Goal: Task Accomplishment & Management: Use online tool/utility

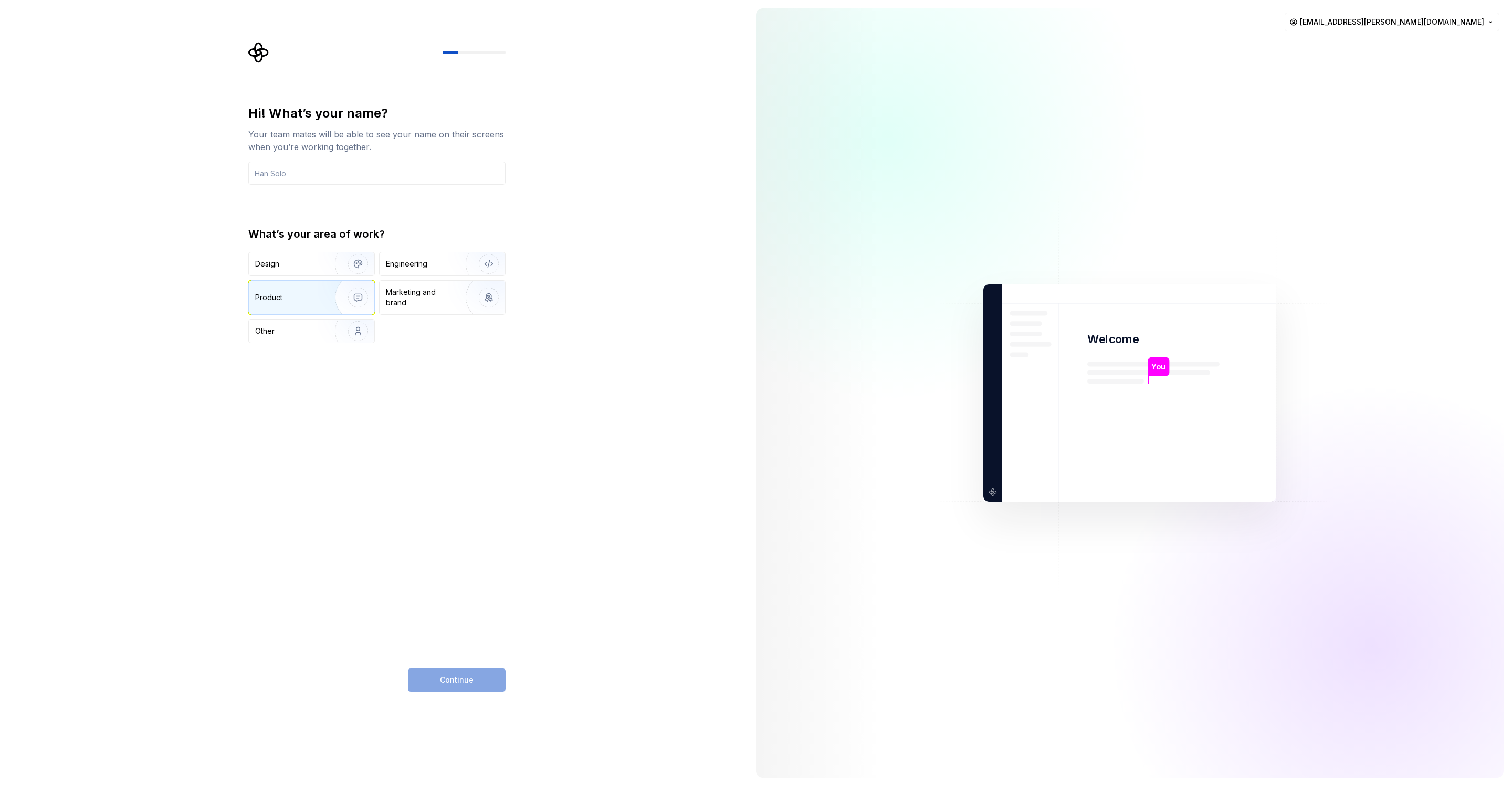
click at [311, 298] on div "Product" at bounding box center [290, 297] width 70 height 11
click at [344, 172] on input "text" at bounding box center [377, 173] width 258 height 23
type input "Tjark"
drag, startPoint x: 481, startPoint y: 678, endPoint x: 464, endPoint y: 677, distance: 17.0
click at [479, 678] on button "Continue" at bounding box center [457, 680] width 98 height 23
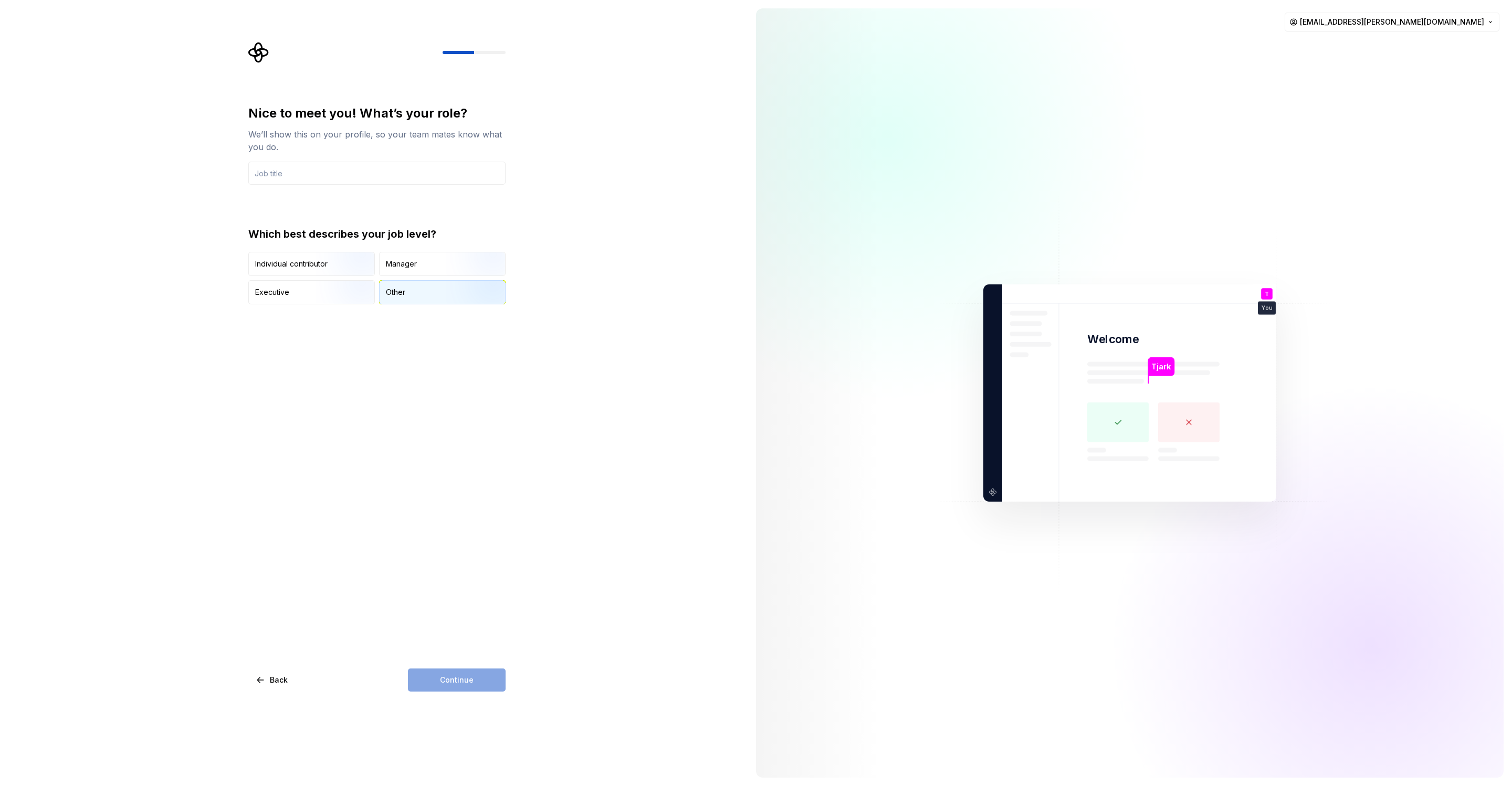
click at [416, 298] on div "Other" at bounding box center [442, 292] width 126 height 23
click at [481, 677] on div "Continue" at bounding box center [457, 680] width 98 height 23
click at [343, 177] on input "text" at bounding box center [377, 173] width 258 height 23
type input "UX/UI"
click at [465, 687] on button "Continue" at bounding box center [457, 680] width 98 height 23
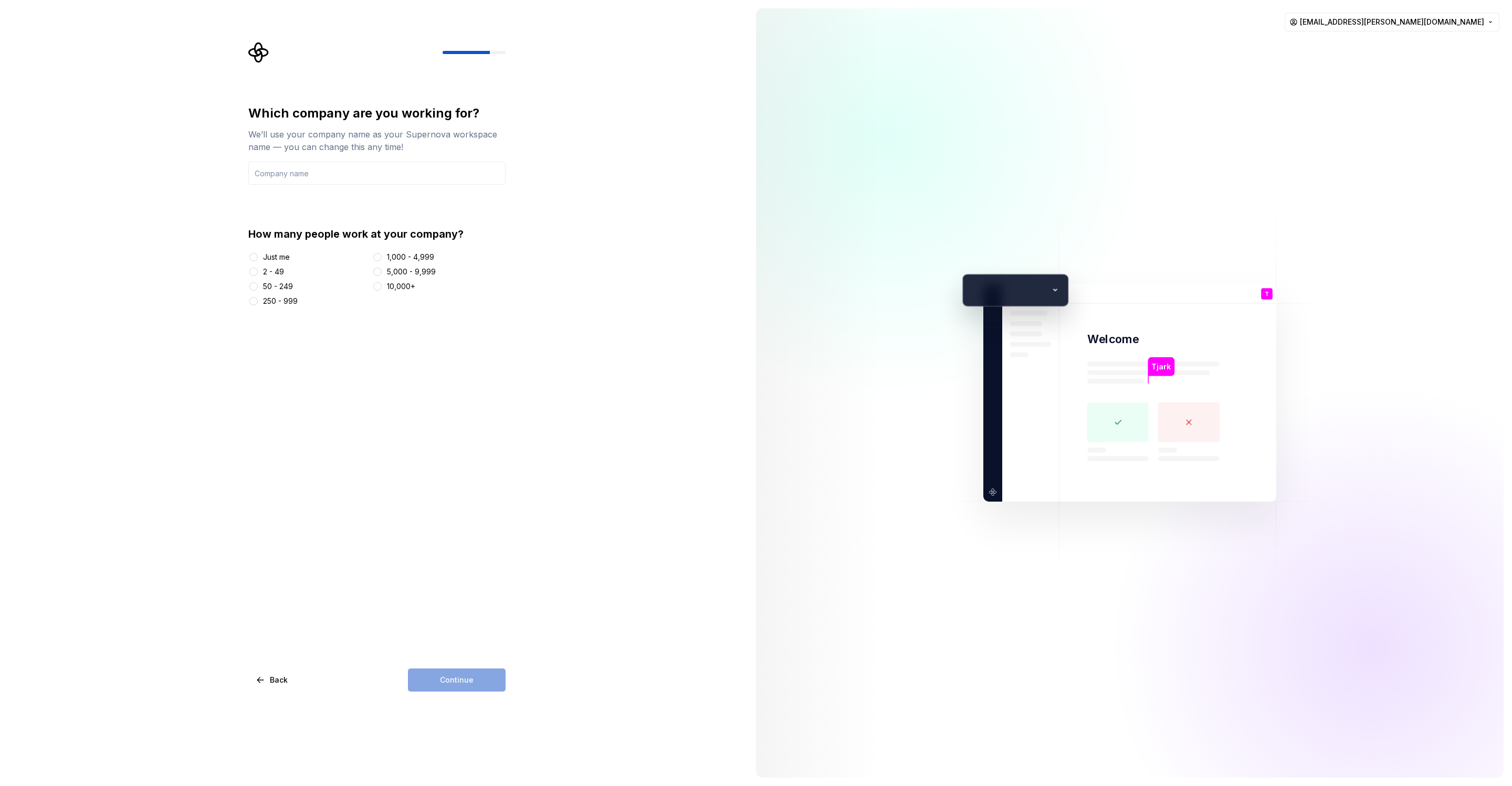
click at [272, 272] on div "2 - 49" at bounding box center [274, 272] width 21 height 11
click at [258, 272] on button "2 - 49" at bounding box center [253, 272] width 9 height 9
click at [324, 170] on input "text" at bounding box center [377, 173] width 258 height 23
click at [188, 230] on div "Which company are you working for? We’ll use your company name as your Supernov…" at bounding box center [374, 393] width 748 height 786
click at [270, 272] on div "2 - 49" at bounding box center [274, 272] width 21 height 11
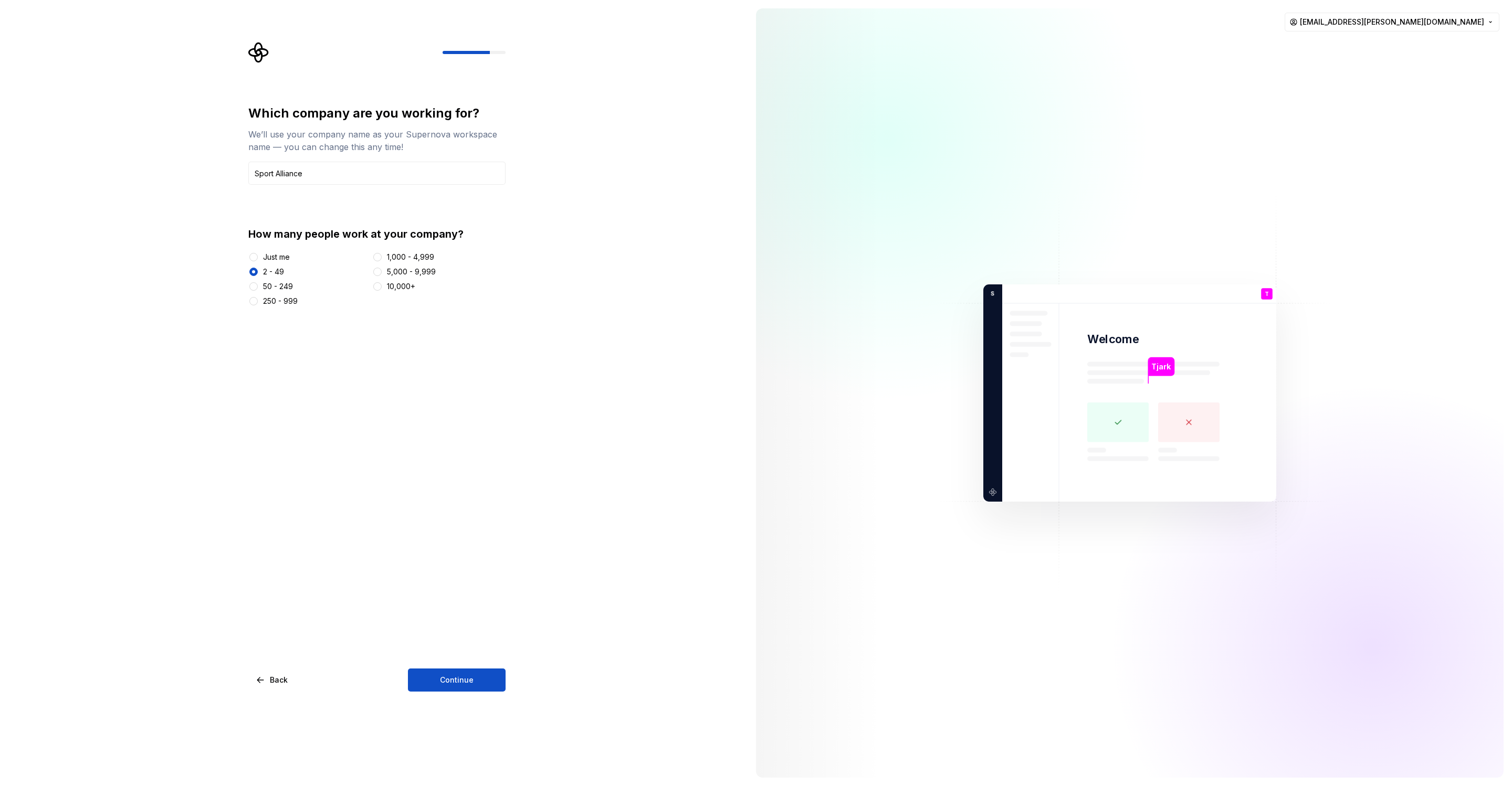
click at [258, 272] on button "2 - 49" at bounding box center [253, 272] width 9 height 9
click at [275, 289] on div "50 - 249" at bounding box center [278, 287] width 30 height 11
click at [258, 289] on button "50 - 249" at bounding box center [253, 287] width 9 height 9
click at [316, 175] on input "Sport Alliance" at bounding box center [377, 173] width 258 height 23
type input "Sport Alliance GmbH"
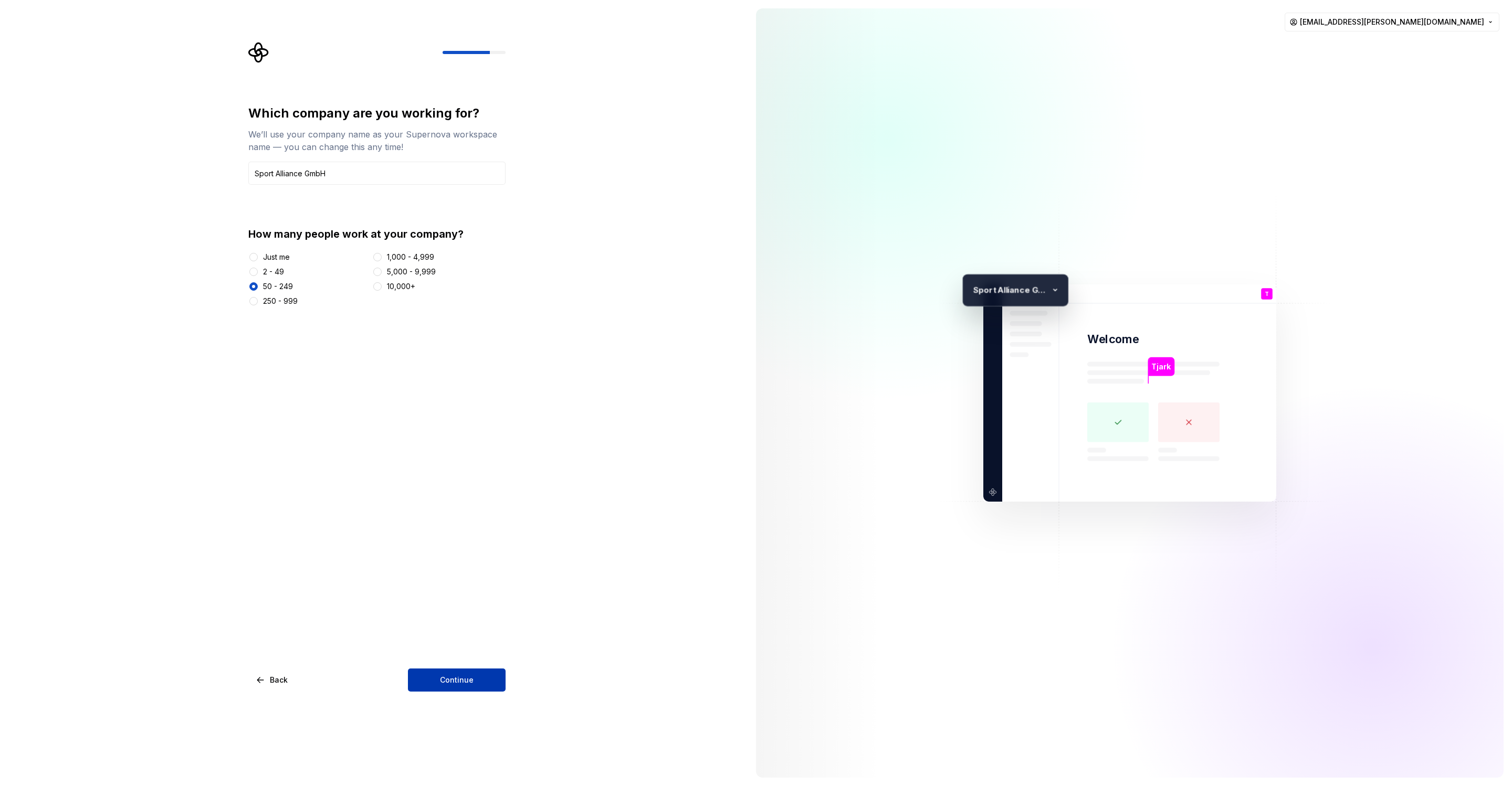
click at [480, 675] on button "Continue" at bounding box center [457, 680] width 98 height 23
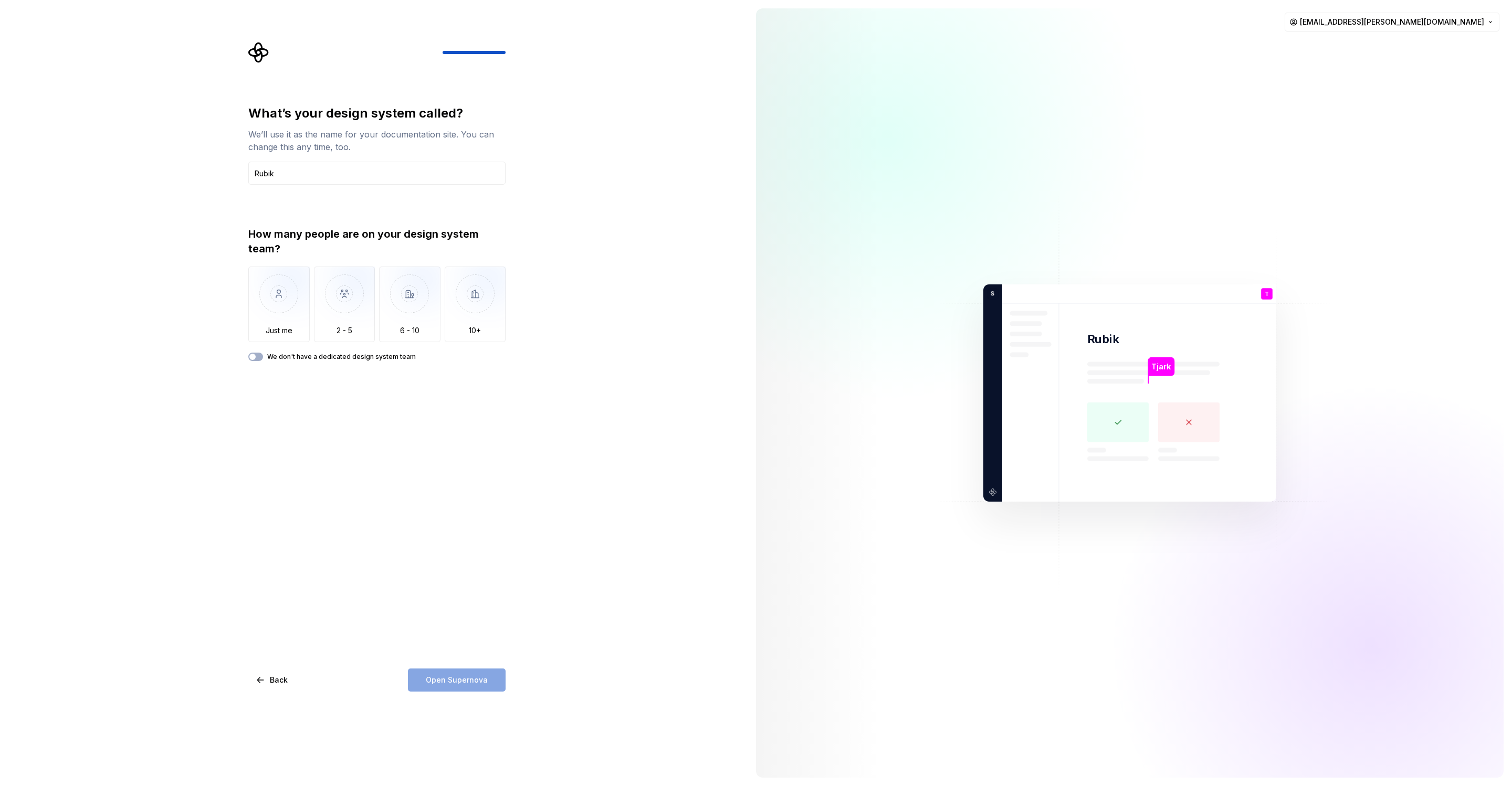
type input "Rubik"
click at [180, 256] on div "What’s your design system called? We’ll use it as the name for your documentati…" at bounding box center [374, 393] width 748 height 786
click at [344, 311] on img "button" at bounding box center [344, 301] width 62 height 70
click at [460, 685] on button "Open Supernova" at bounding box center [457, 680] width 98 height 23
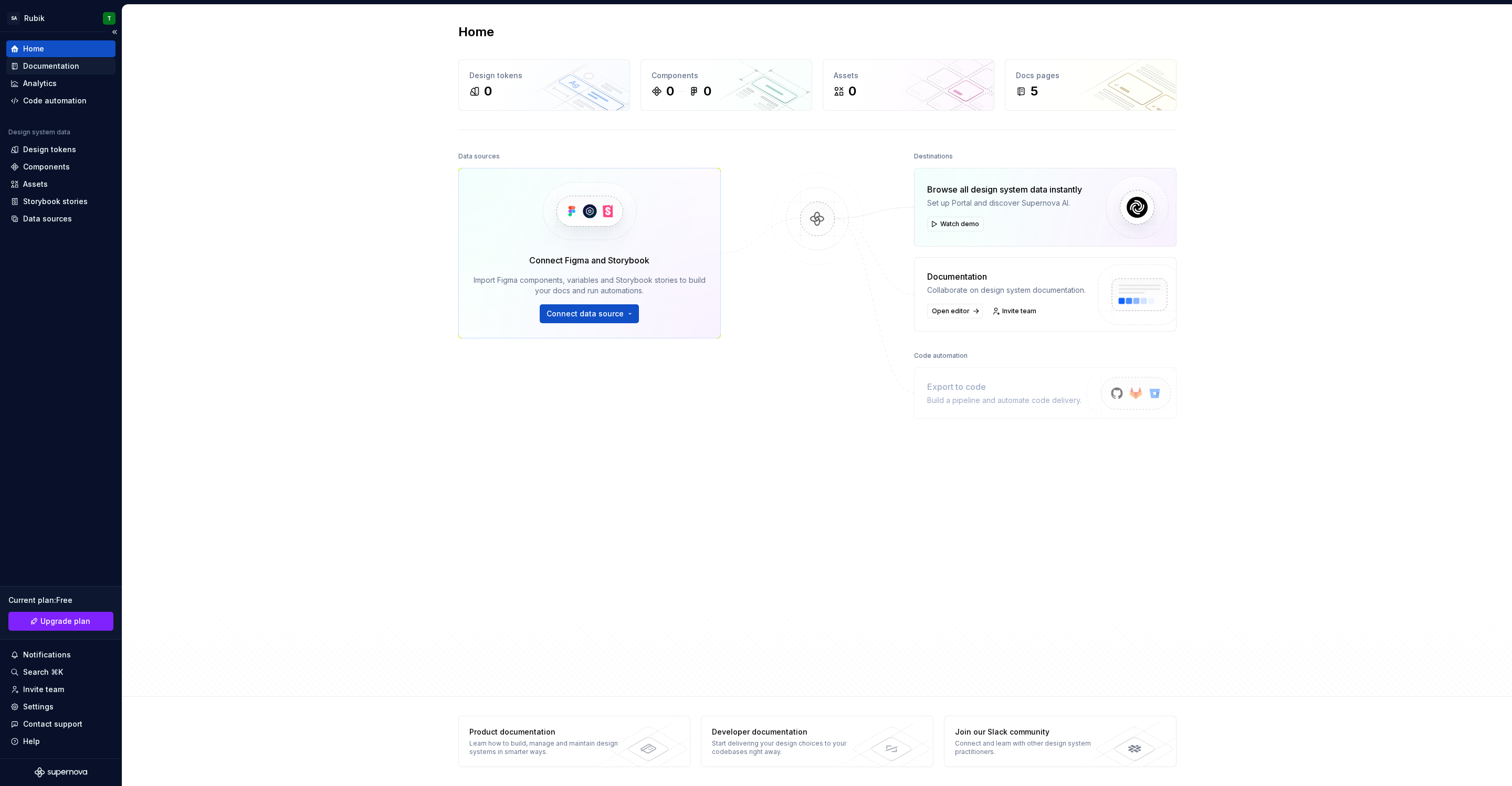
click at [62, 70] on div "Documentation" at bounding box center [51, 66] width 56 height 11
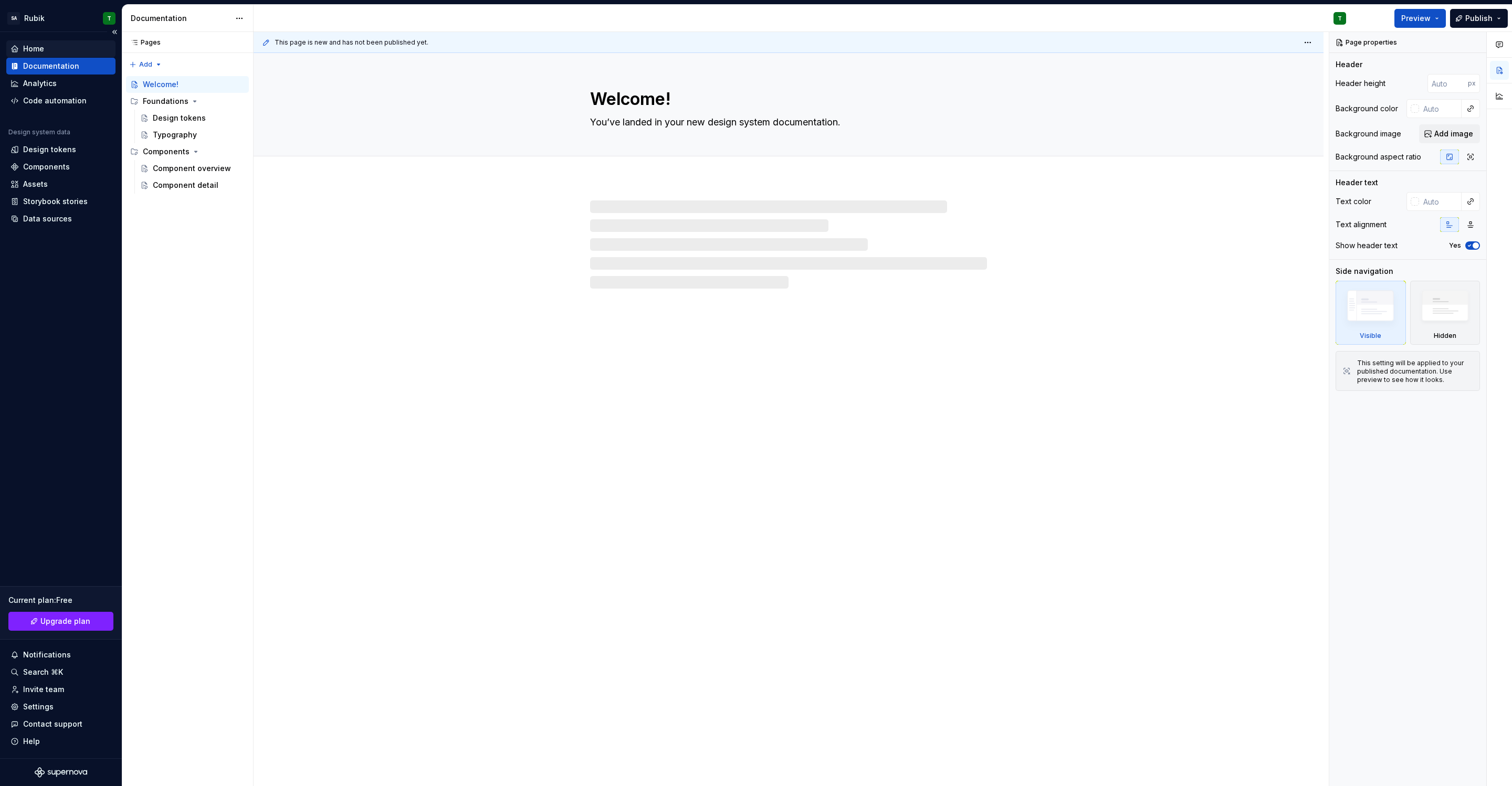
click at [61, 50] on div "Home" at bounding box center [61, 48] width 101 height 11
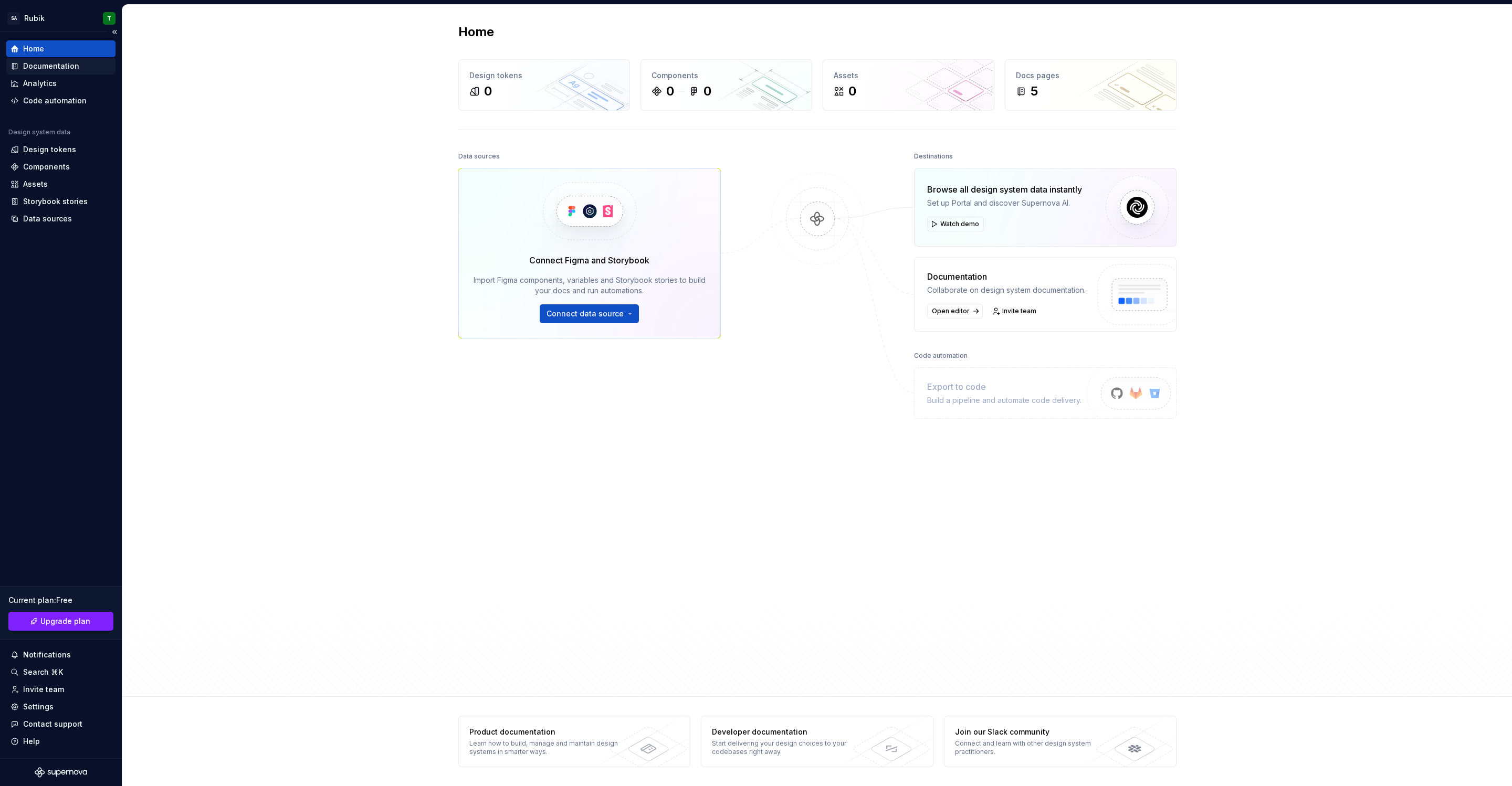
click at [40, 67] on div "Documentation" at bounding box center [51, 66] width 56 height 11
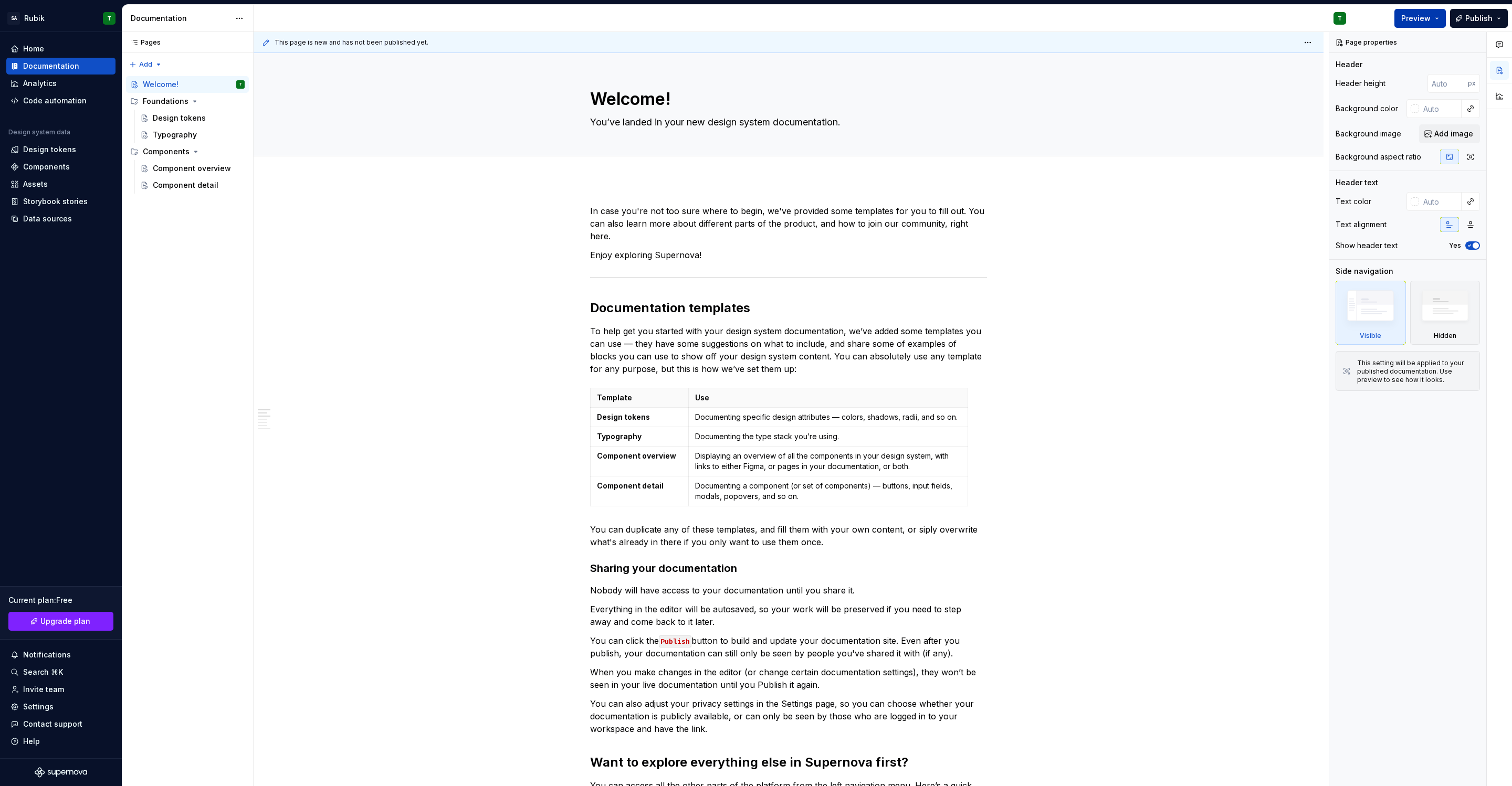
click at [1437, 17] on button "Preview" at bounding box center [1420, 18] width 52 height 19
click at [191, 105] on icon "Page tree" at bounding box center [195, 101] width 9 height 9
click at [222, 102] on button "Page tree" at bounding box center [222, 101] width 15 height 15
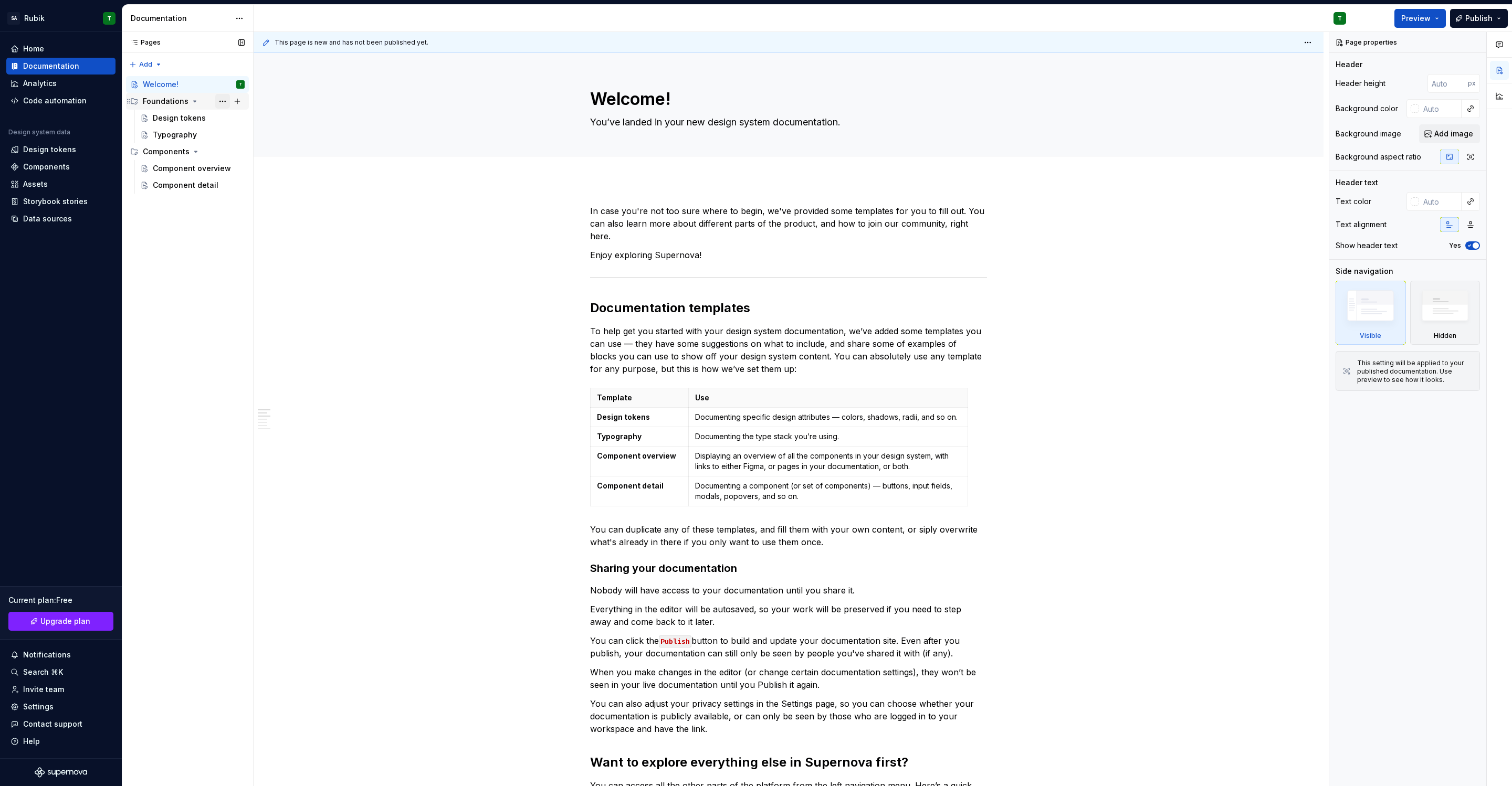
click at [222, 102] on div "Pages Pages Add Accessibility guide for tree Page tree. Navigate the tree with …" at bounding box center [187, 409] width 131 height 755
type textarea "*"
